Goal: Task Accomplishment & Management: Manage account settings

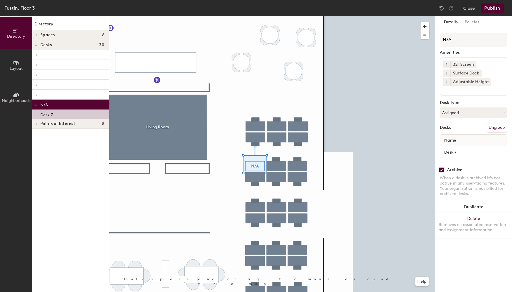
click at [440, 168] on input "checkbox" at bounding box center [441, 169] width 5 height 5
checkbox input "false"
click at [492, 12] on button "Publish" at bounding box center [492, 8] width 23 height 9
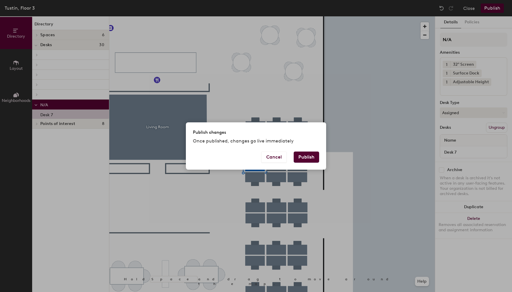
click at [315, 158] on button "Publish" at bounding box center [306, 157] width 25 height 11
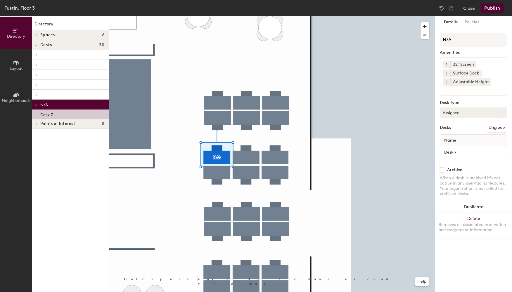
click at [487, 114] on button "Assigned" at bounding box center [473, 112] width 67 height 11
click at [456, 147] on div "Hoteled" at bounding box center [469, 148] width 58 height 9
click at [488, 10] on button "Publish" at bounding box center [492, 8] width 23 height 9
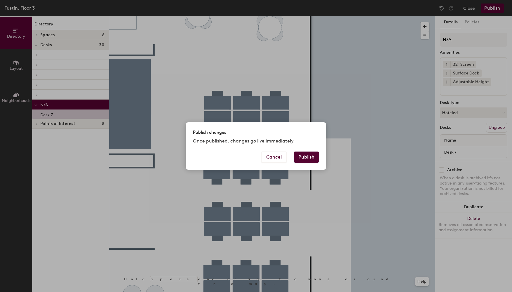
click at [315, 156] on button "Publish" at bounding box center [306, 157] width 25 height 11
